Goal: Find specific page/section: Find specific page/section

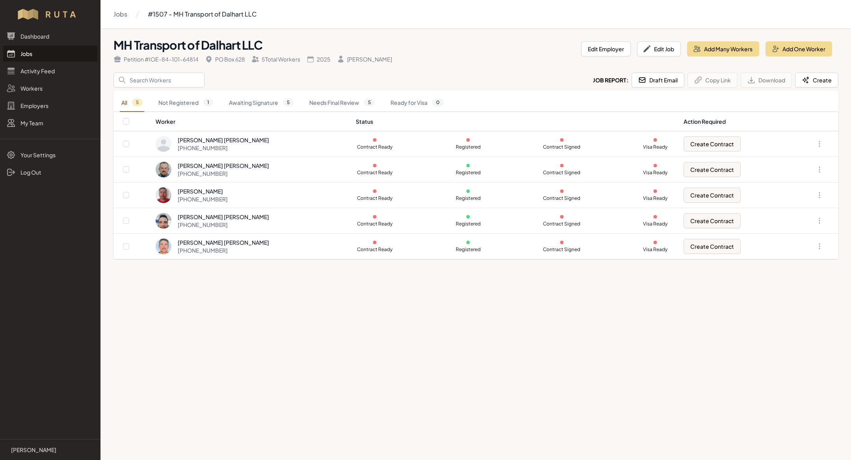
click at [27, 53] on link "Jobs" at bounding box center [50, 54] width 94 height 16
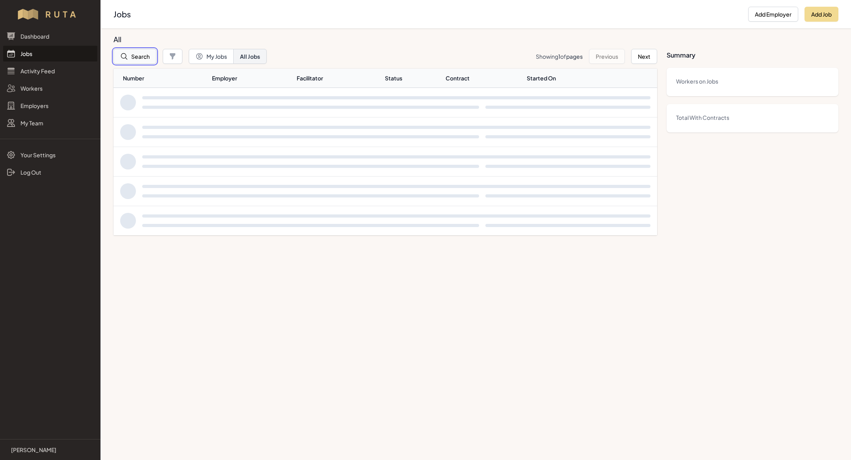
click at [140, 59] on button "Search" at bounding box center [135, 56] width 43 height 15
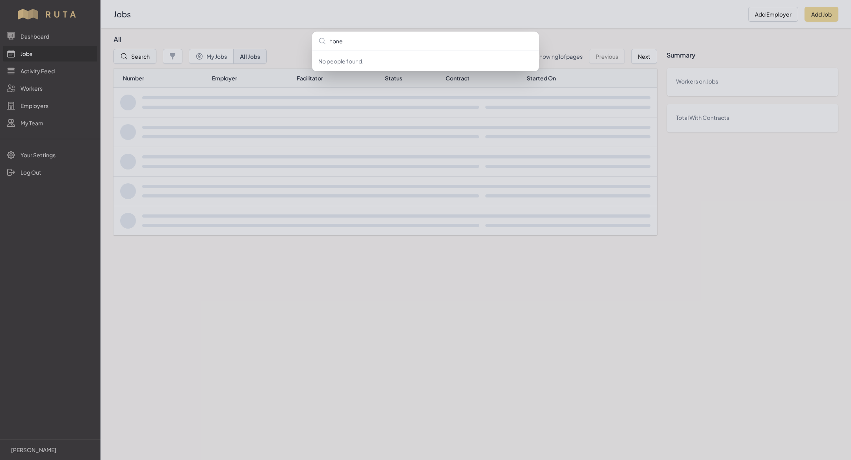
type input "honey"
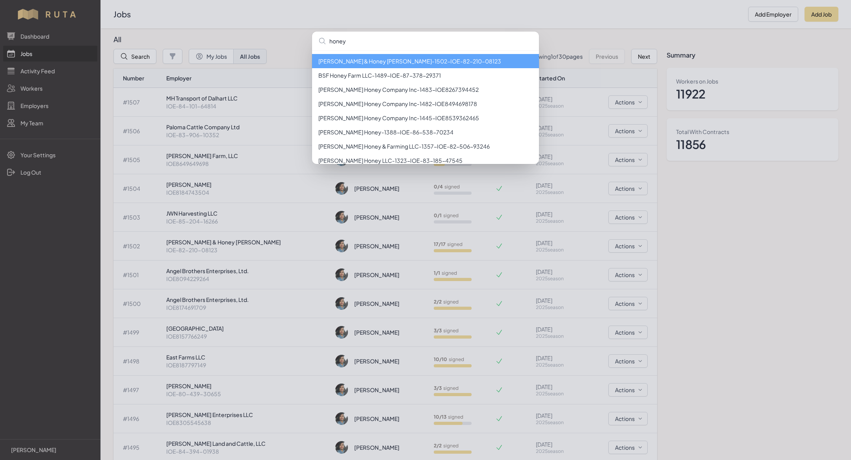
click at [399, 60] on li "[PERSON_NAME] & Honey [PERSON_NAME] - 1502 - IOE-82-210-08123" at bounding box center [425, 61] width 227 height 14
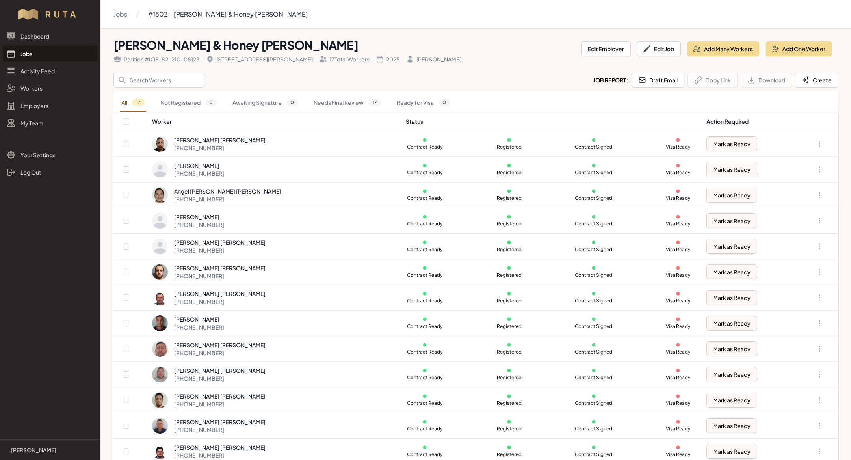
click at [151, 69] on header "[PERSON_NAME] & Honey [PERSON_NAME] Petition # IOE-82-210-08123 [STREET_ADDRESS…" at bounding box center [476, 54] width 725 height 38
click at [43, 53] on link "Jobs" at bounding box center [50, 54] width 94 height 16
